Goal: Check status: Check status

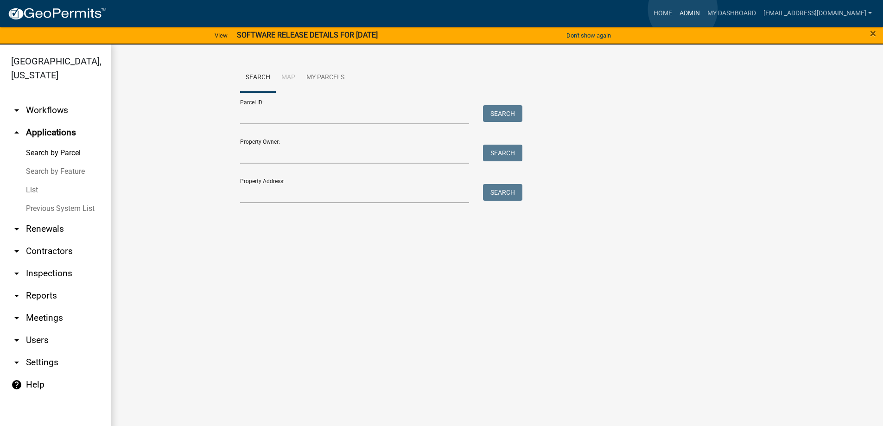
click at [683, 9] on link "Admin" at bounding box center [690, 14] width 28 height 18
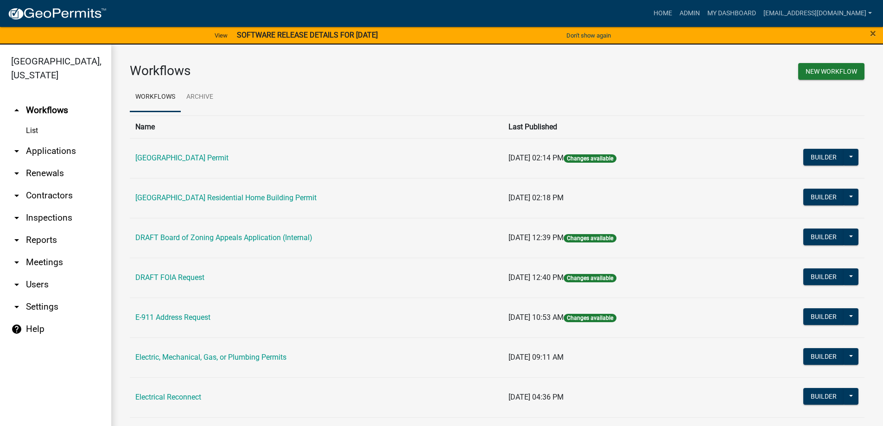
click at [42, 150] on link "arrow_drop_down Applications" at bounding box center [55, 151] width 111 height 22
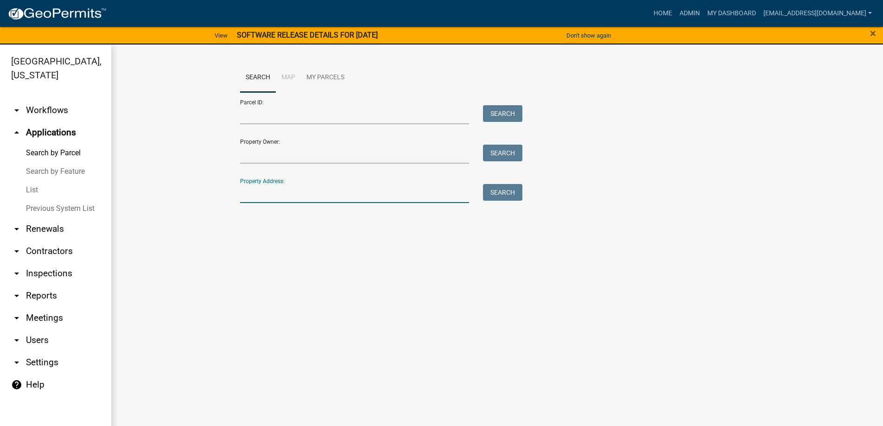
click at [308, 195] on input "Property Address:" at bounding box center [354, 193] width 229 height 19
type input "974 hook"
click at [499, 190] on button "Search" at bounding box center [502, 192] width 39 height 17
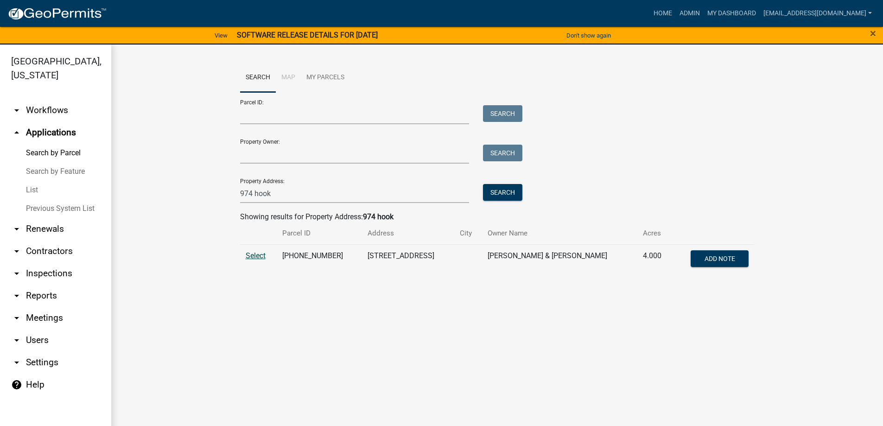
click at [256, 255] on span "Select" at bounding box center [256, 255] width 20 height 9
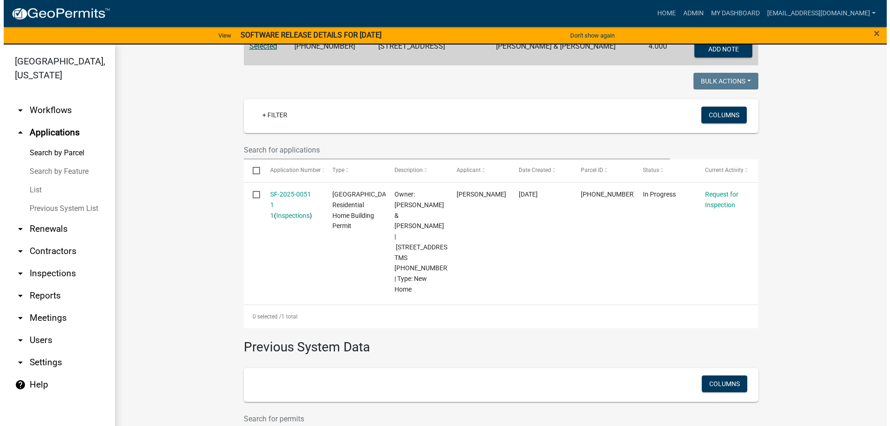
scroll to position [232, 0]
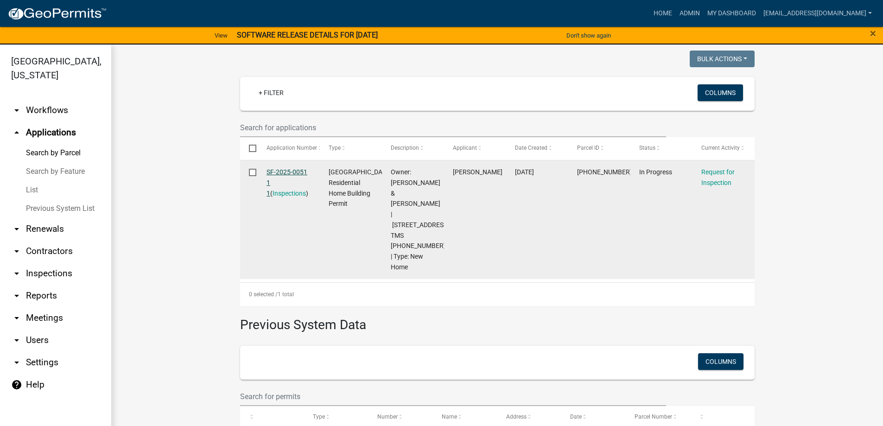
click at [280, 171] on link "SF-2025-0051 1 1" at bounding box center [286, 182] width 41 height 29
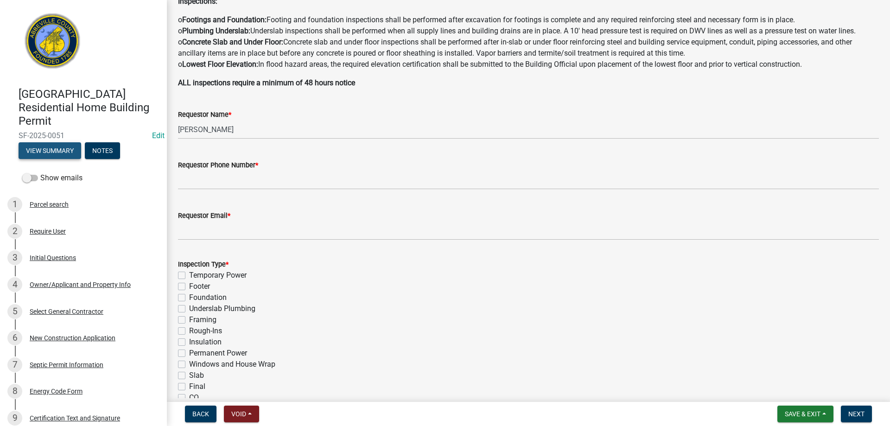
click at [46, 152] on button "View Summary" at bounding box center [50, 150] width 63 height 17
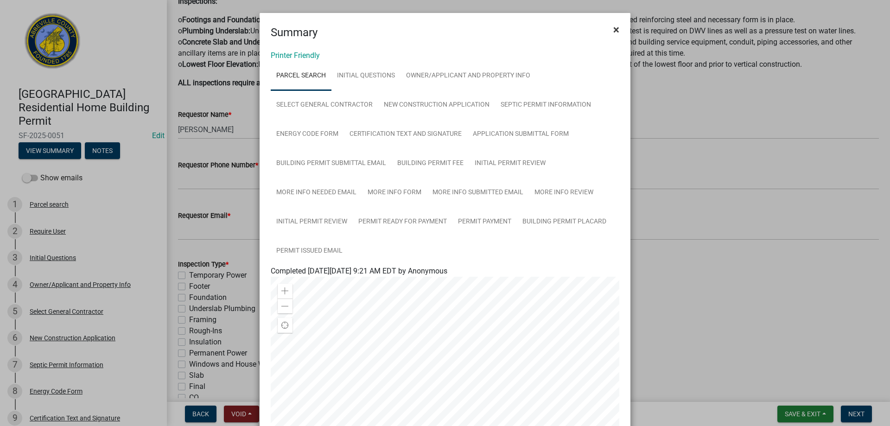
click at [614, 30] on span "×" at bounding box center [616, 29] width 6 height 13
